Goal: Information Seeking & Learning: Learn about a topic

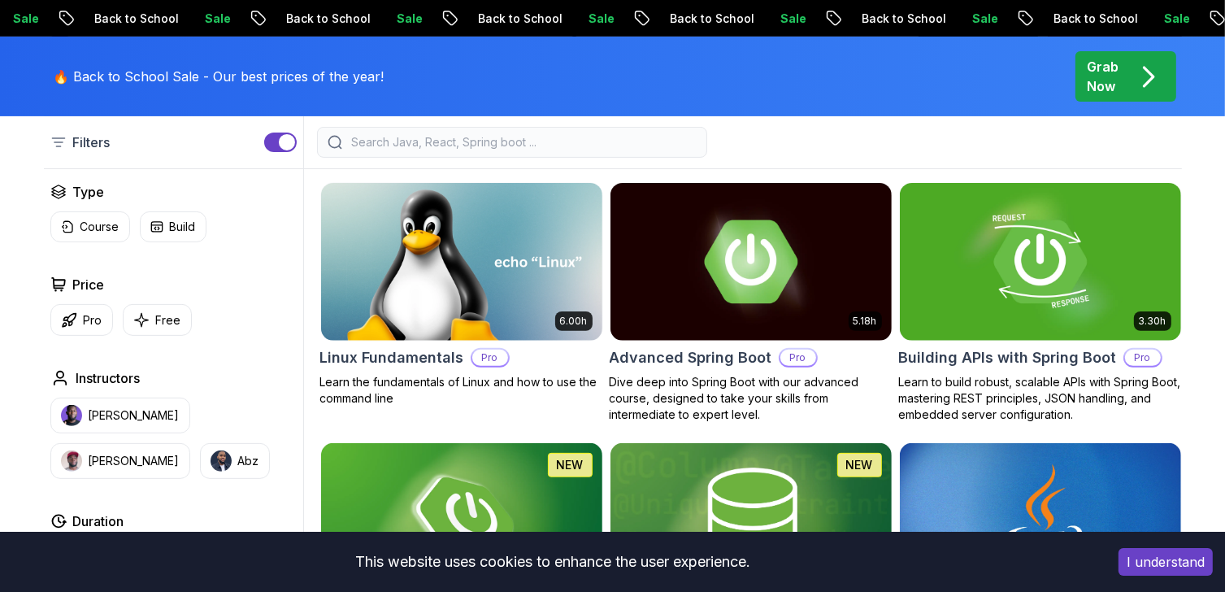
scroll to position [488, 0]
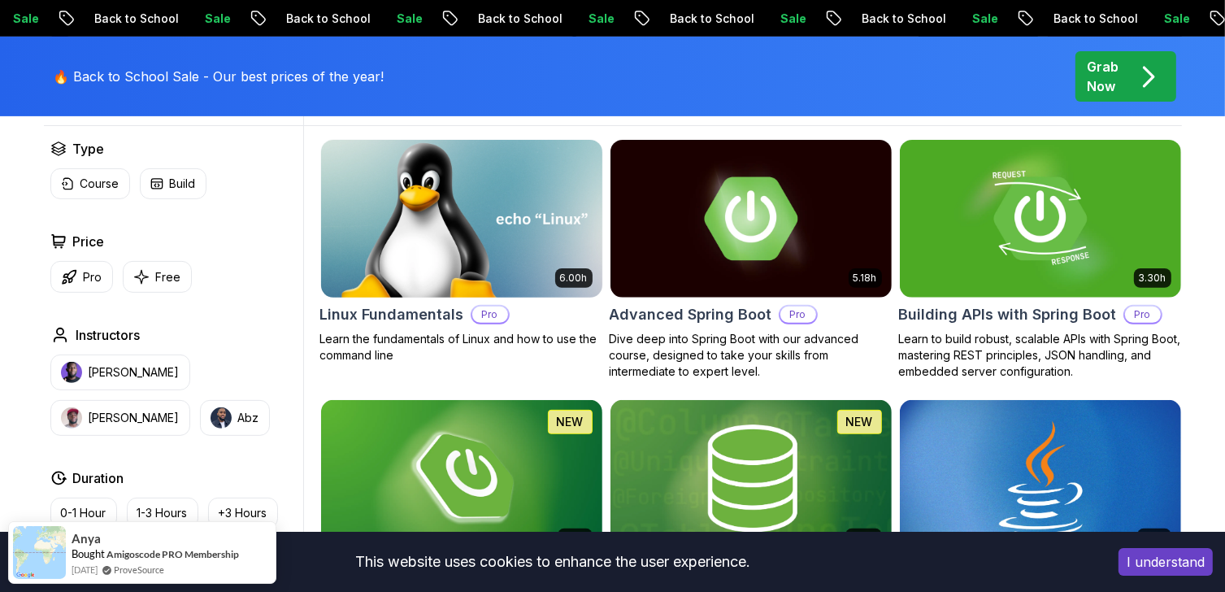
click at [434, 279] on img at bounding box center [461, 218] width 295 height 165
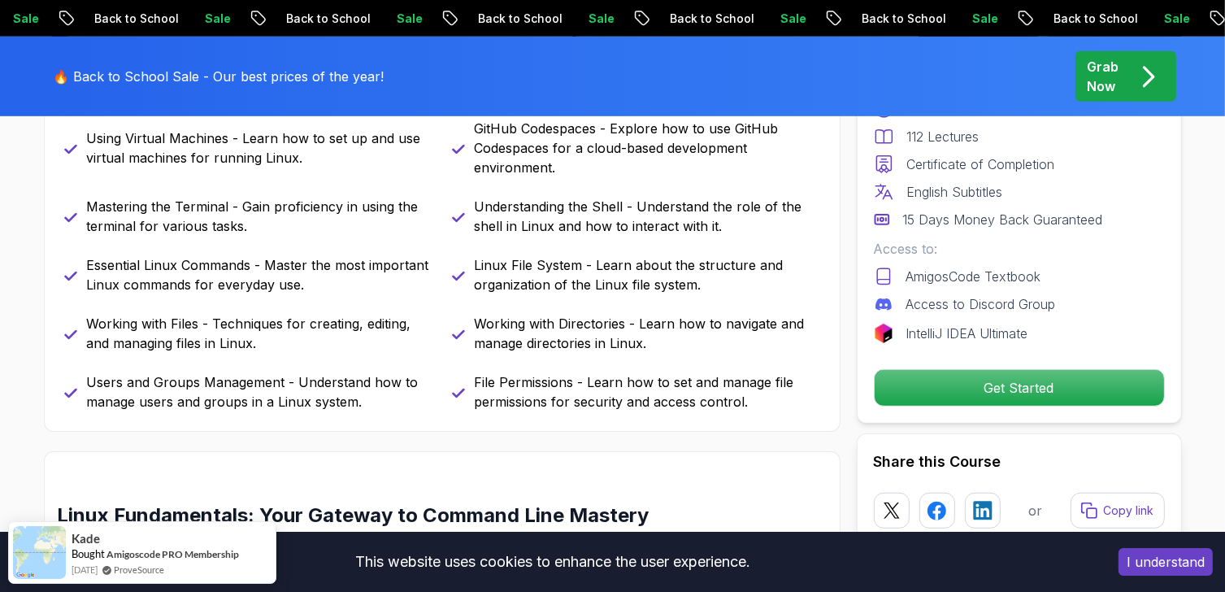
scroll to position [732, 0]
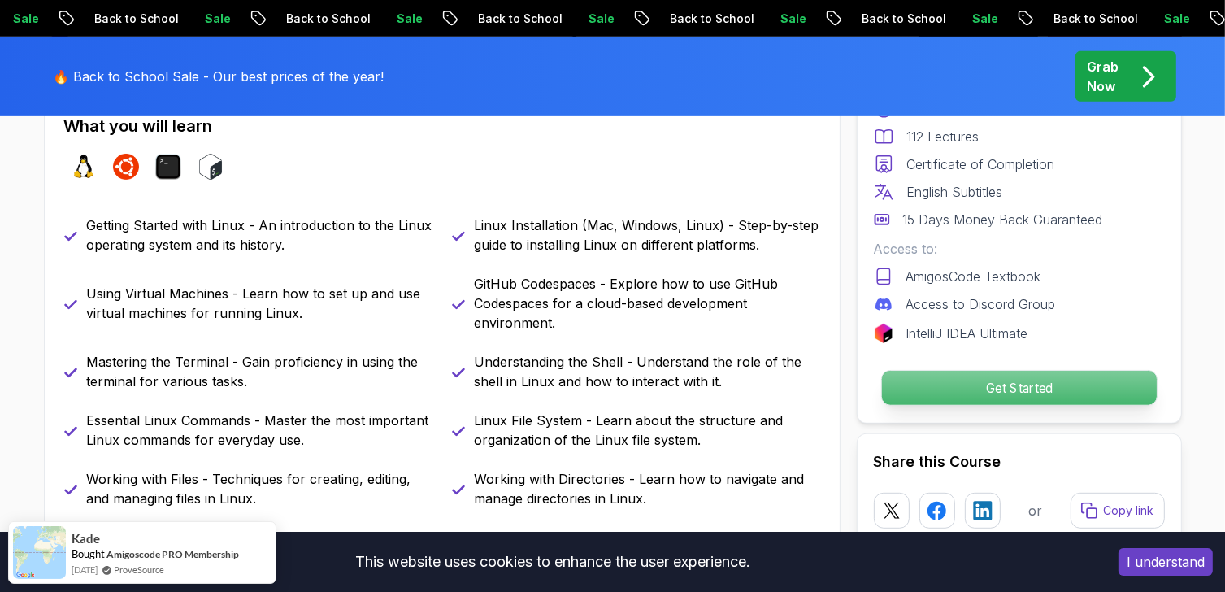
click at [952, 389] on p "Get Started" at bounding box center [1018, 388] width 275 height 34
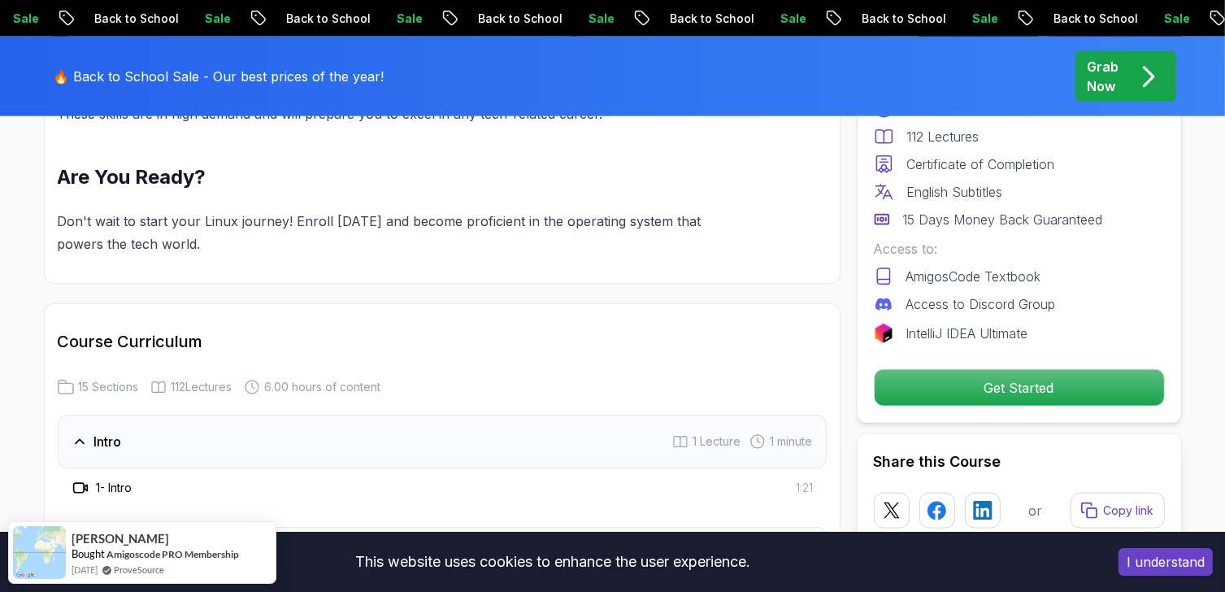
scroll to position [1730, 0]
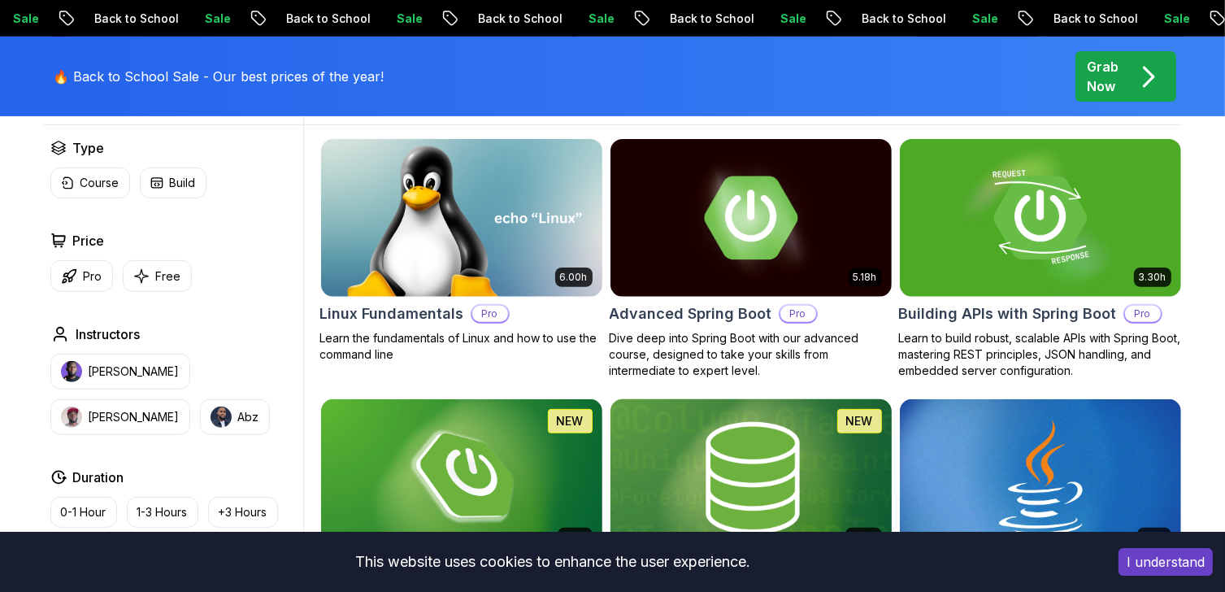
scroll to position [488, 0]
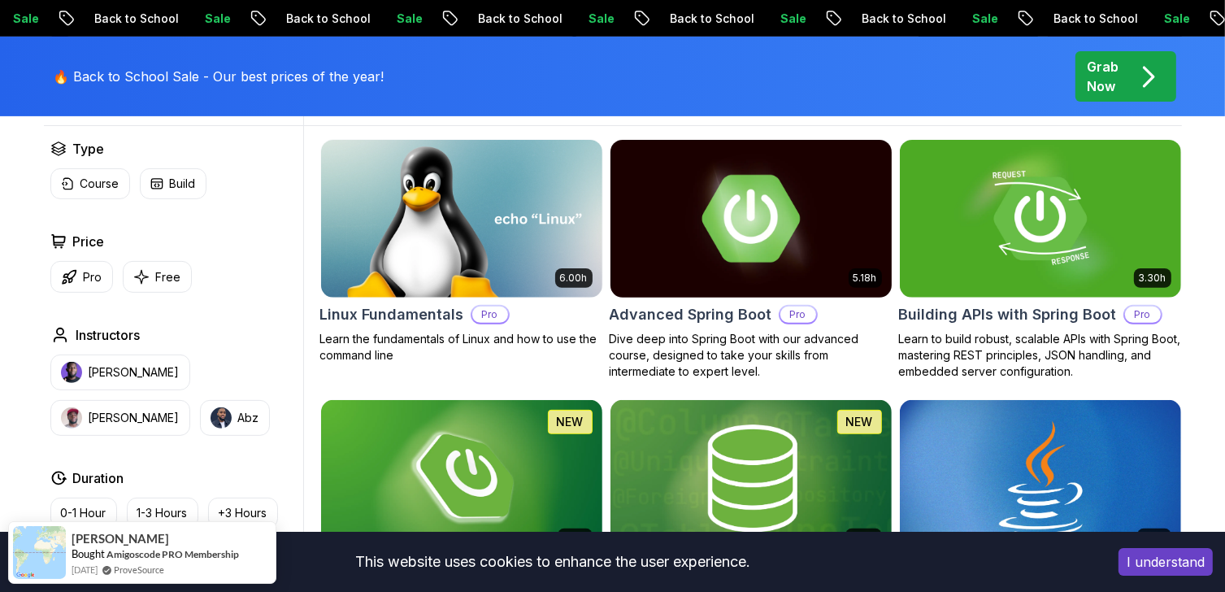
click at [727, 297] on img at bounding box center [750, 218] width 295 height 165
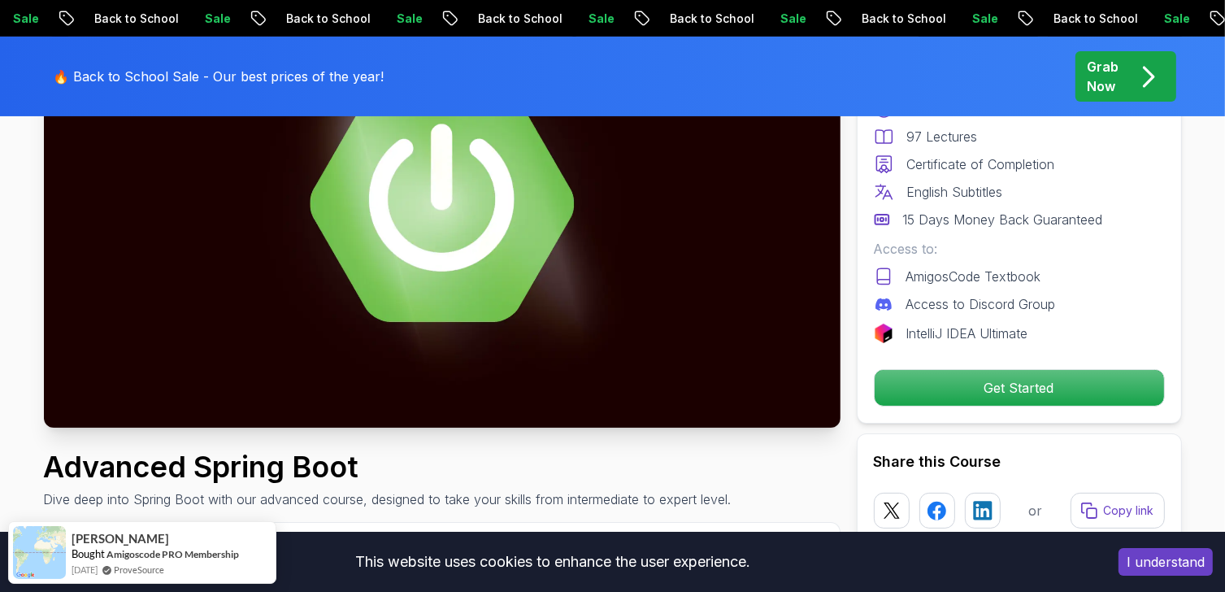
scroll to position [244, 0]
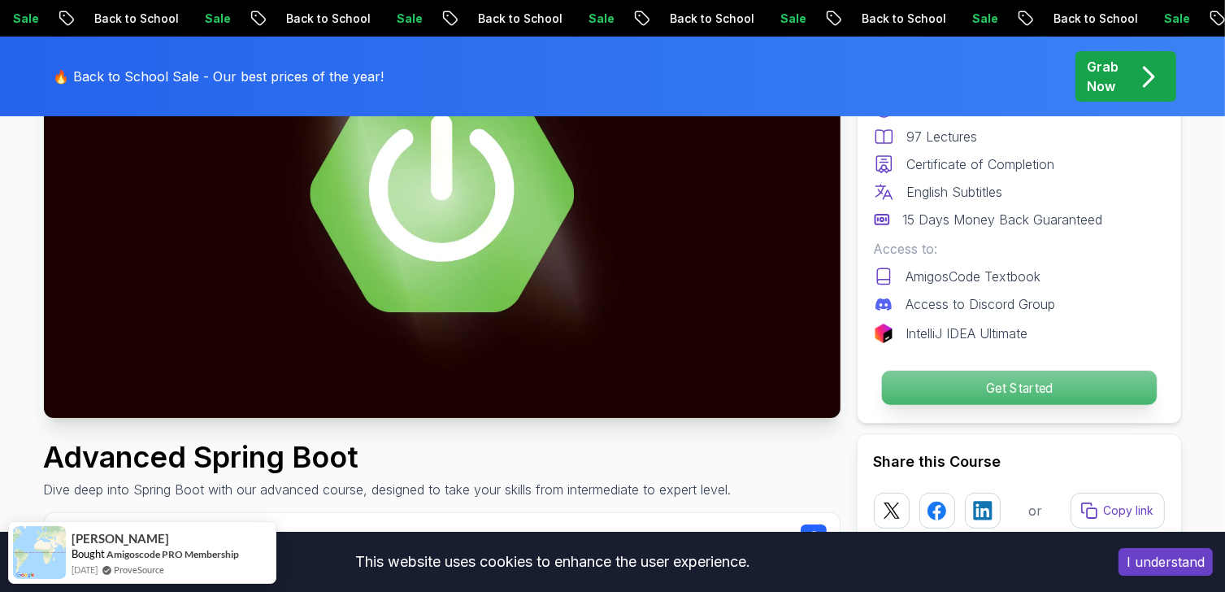
click at [1023, 386] on p "Get Started" at bounding box center [1018, 388] width 275 height 34
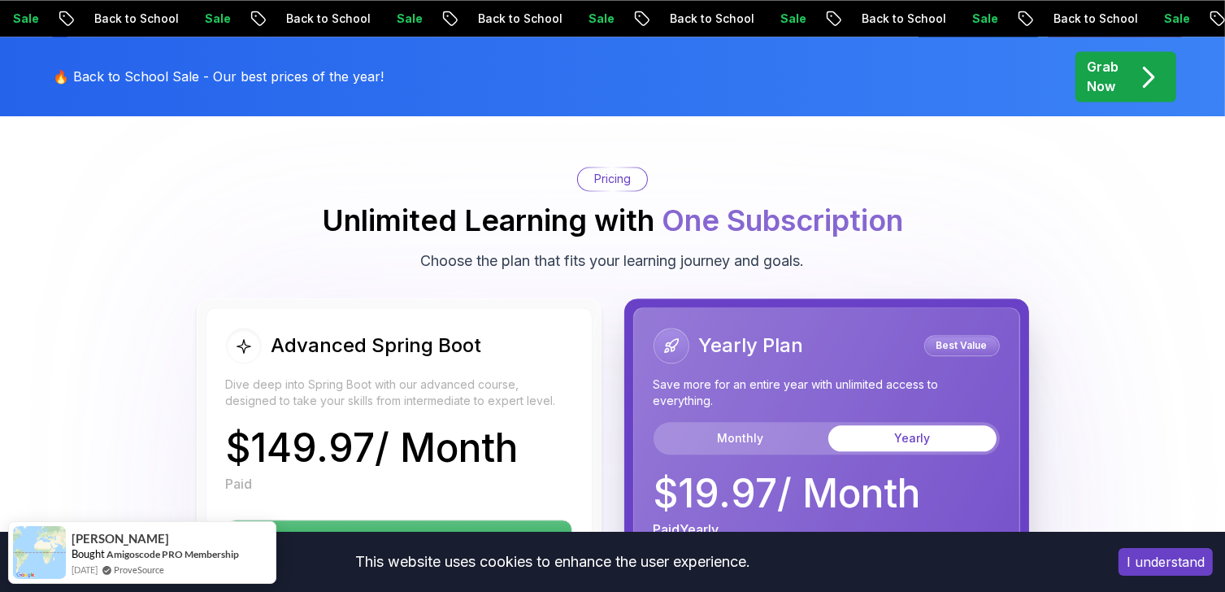
scroll to position [3543, 0]
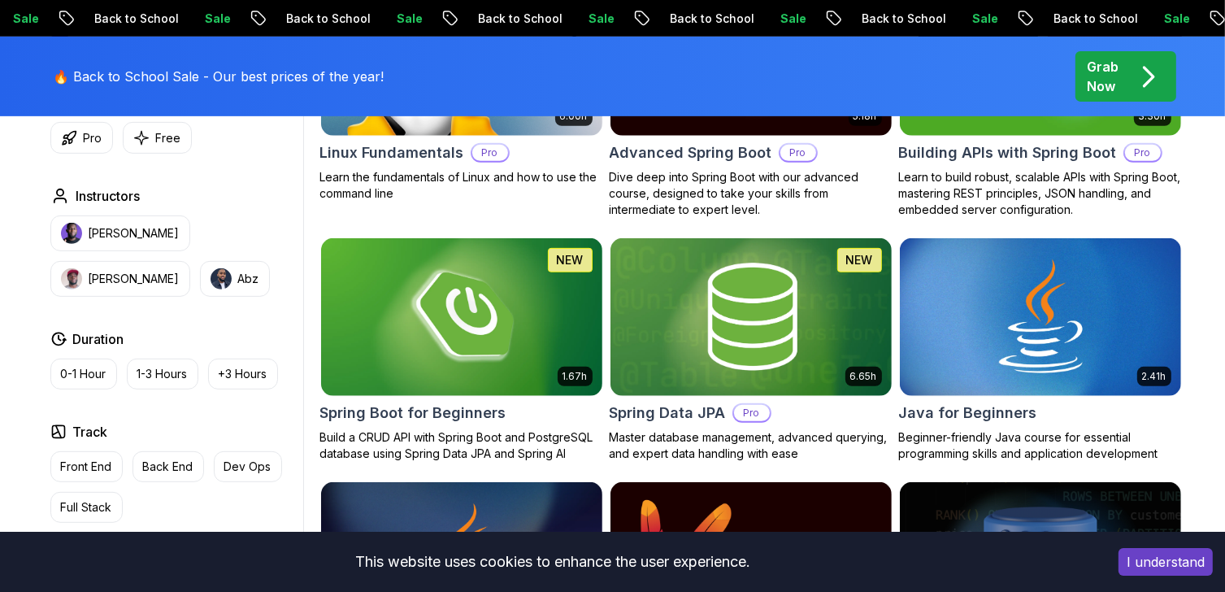
scroll to position [488, 0]
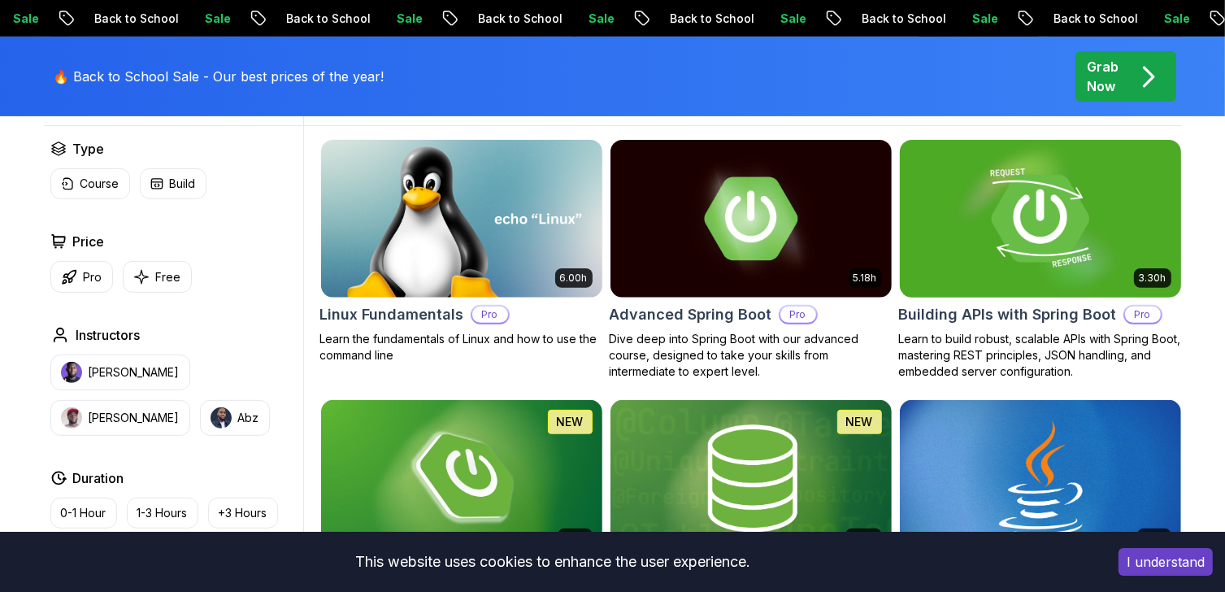
click at [956, 336] on p "Learn to build robust, scalable APIs with Spring Boot, mastering REST principle…" at bounding box center [1040, 355] width 283 height 49
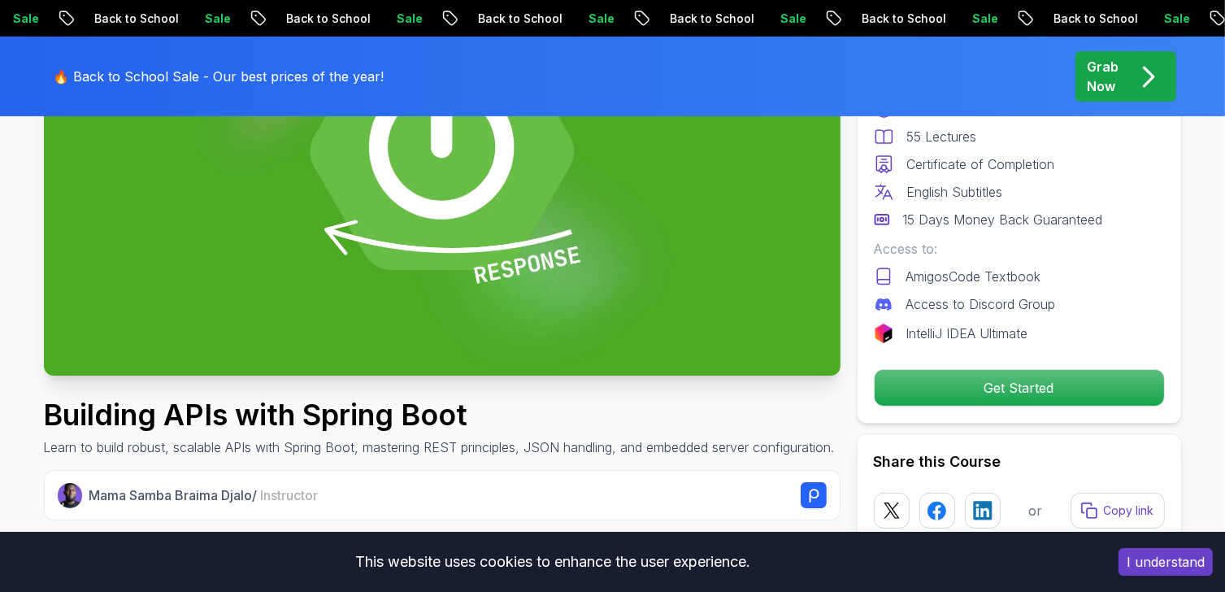
scroll to position [325, 0]
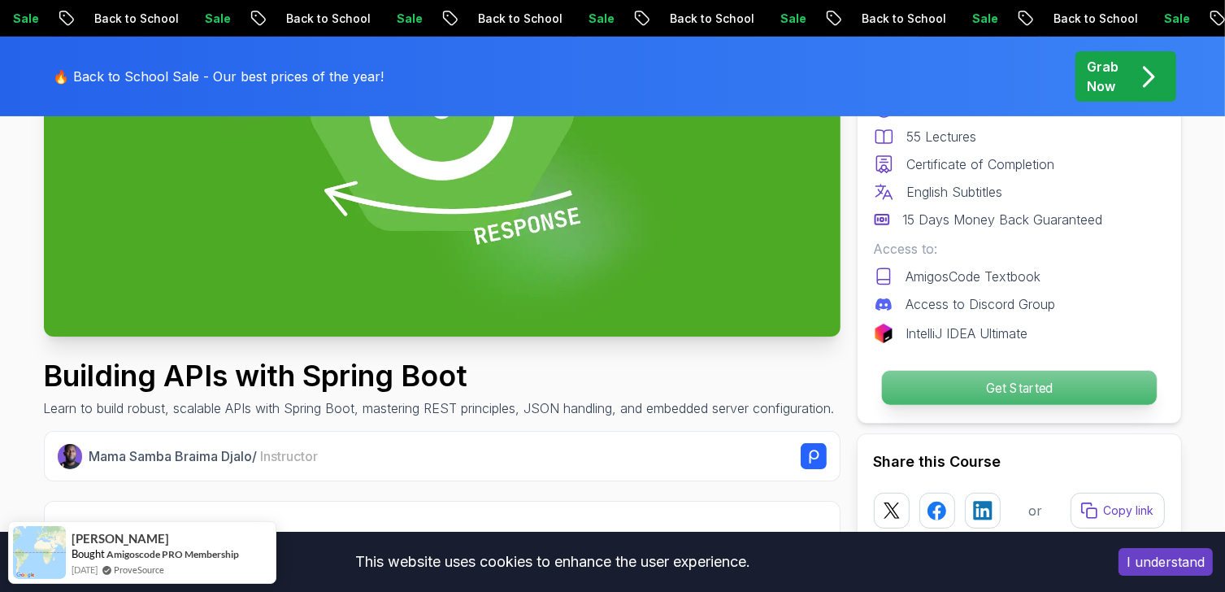
click at [951, 386] on p "Get Started" at bounding box center [1018, 388] width 275 height 34
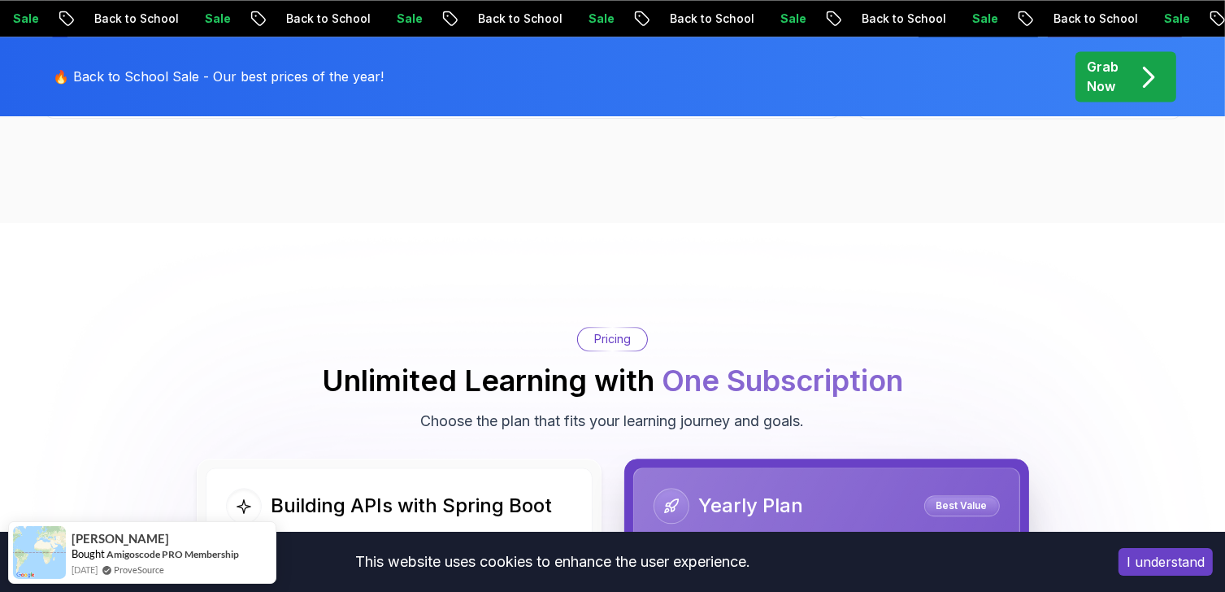
scroll to position [3760, 0]
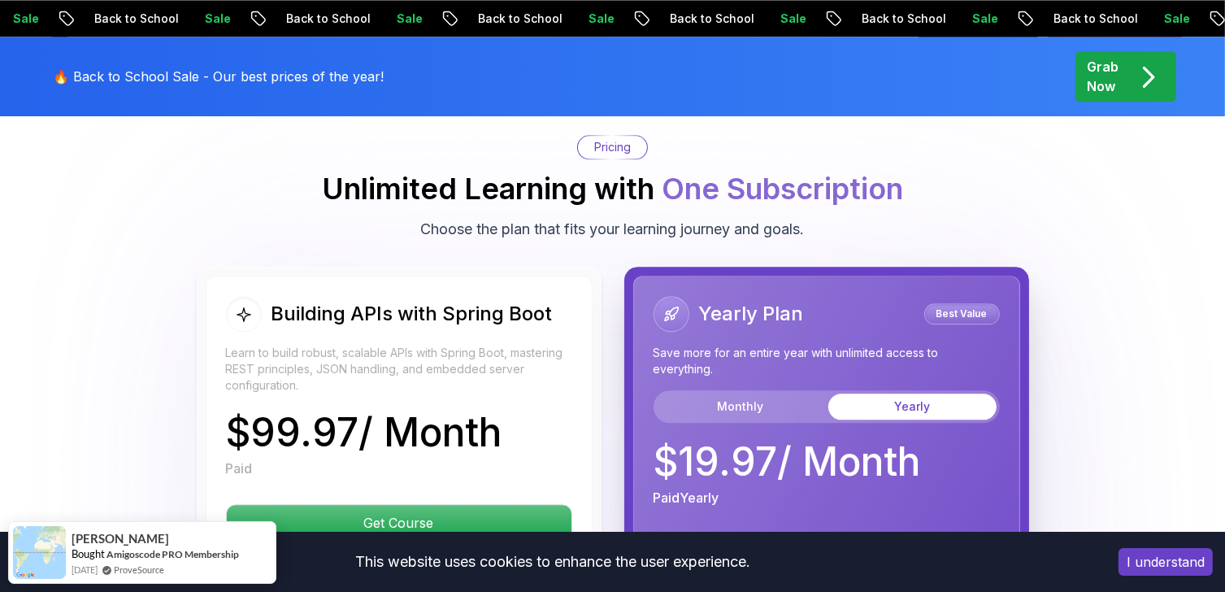
drag, startPoint x: 261, startPoint y: 278, endPoint x: 251, endPoint y: 276, distance: 10.1
click at [261, 296] on div "Building APIs with Spring Boot" at bounding box center [389, 314] width 327 height 36
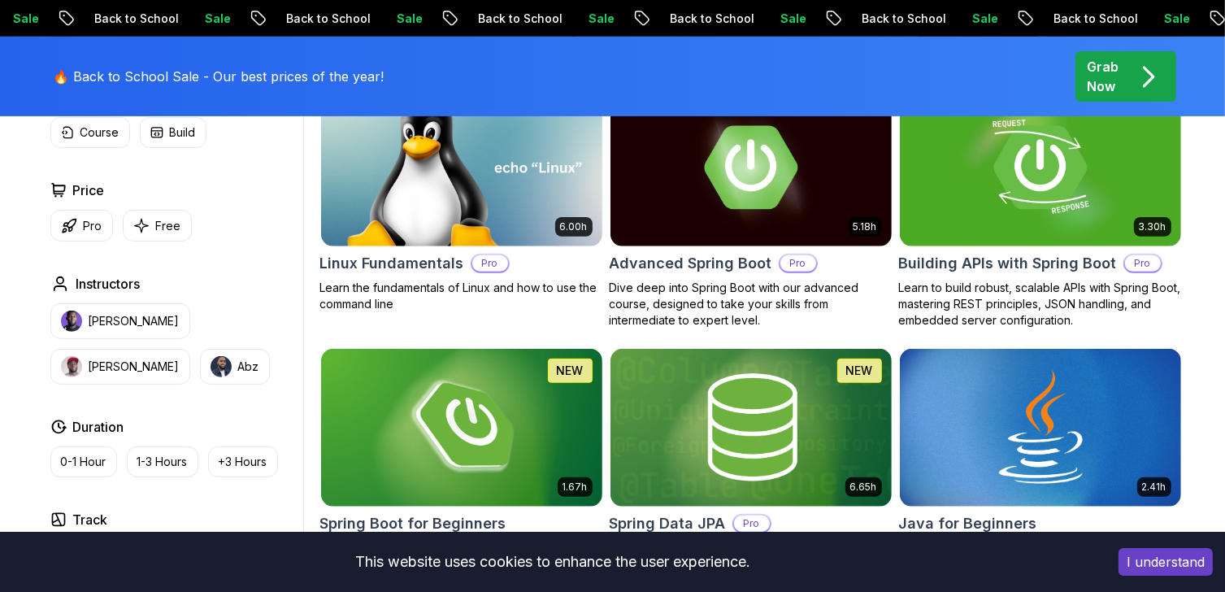
scroll to position [488, 0]
